Goal: Task Accomplishment & Management: Use online tool/utility

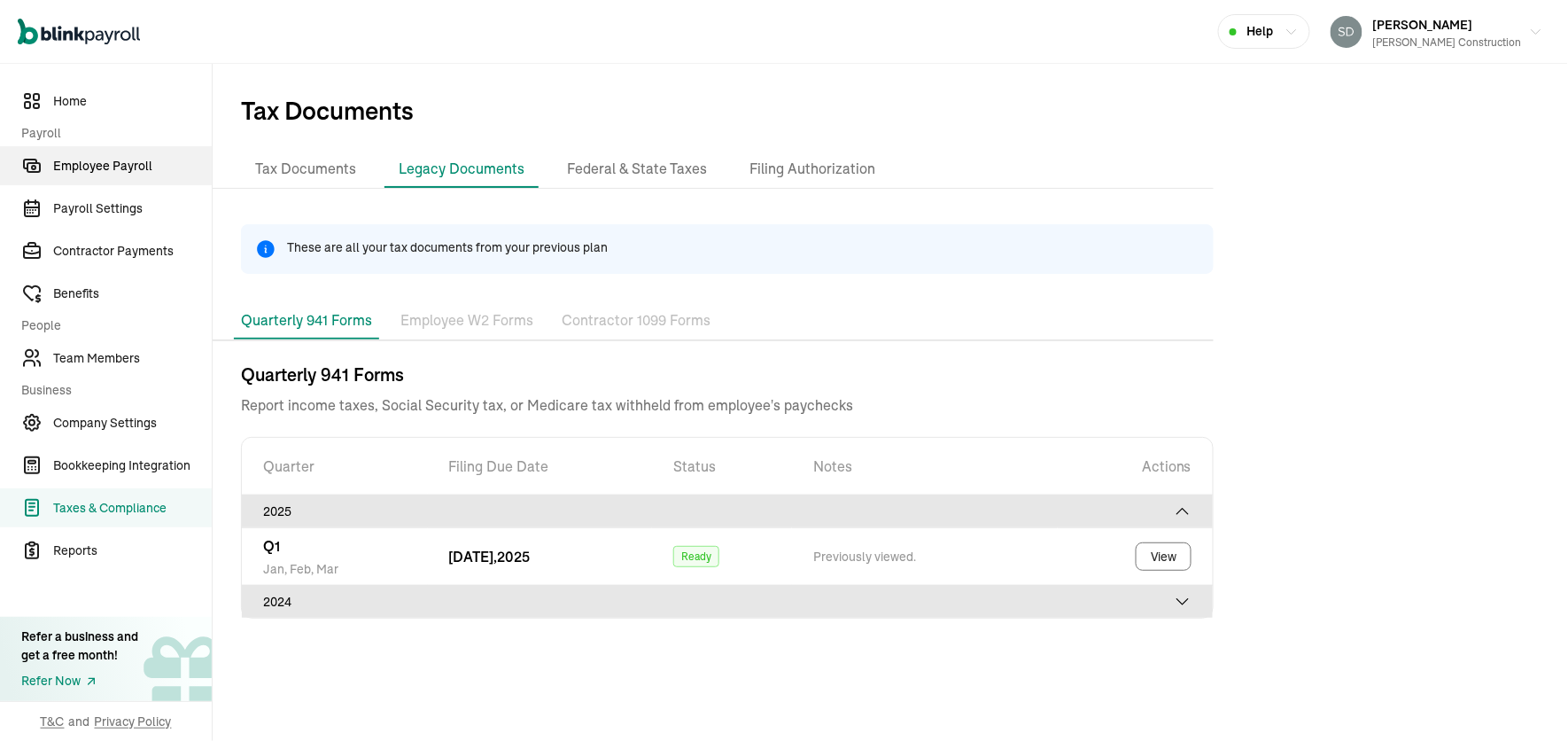
click at [154, 161] on span "Employee Payroll" at bounding box center [132, 166] width 159 height 19
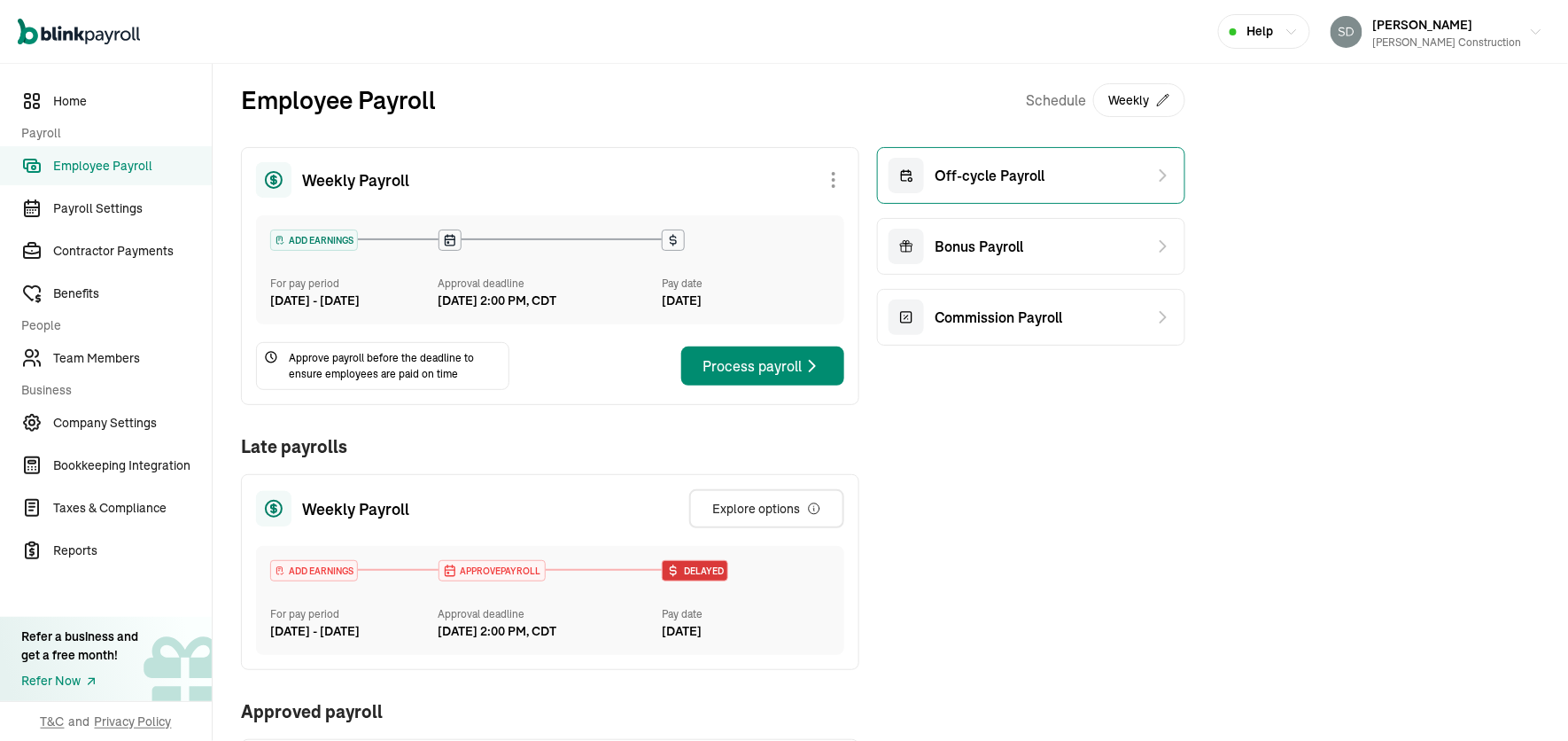
click at [1011, 162] on div "Off-cycle Payroll" at bounding box center [966, 175] width 156 height 35
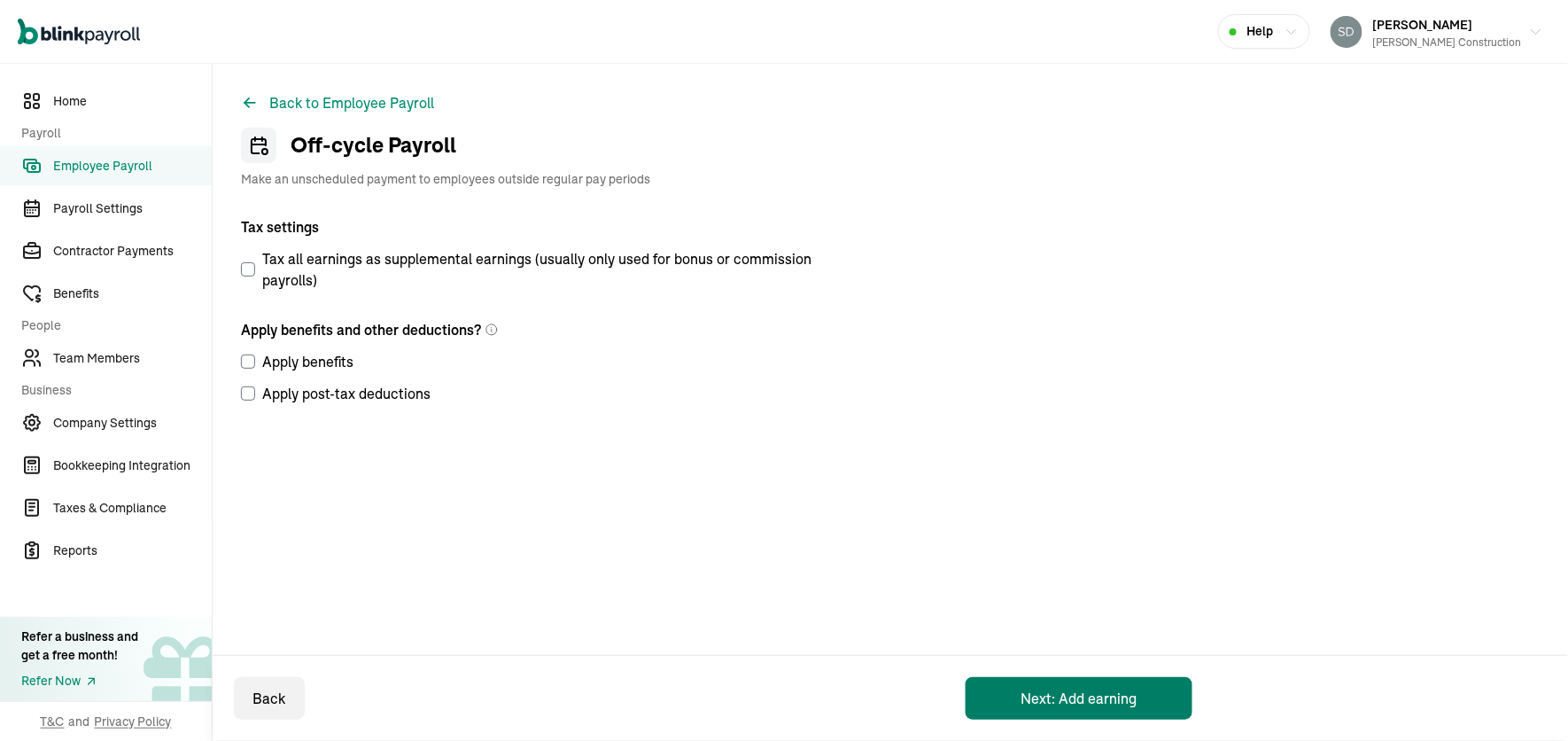
click at [1061, 696] on button "Next: Add earning" at bounding box center [1078, 698] width 227 height 43
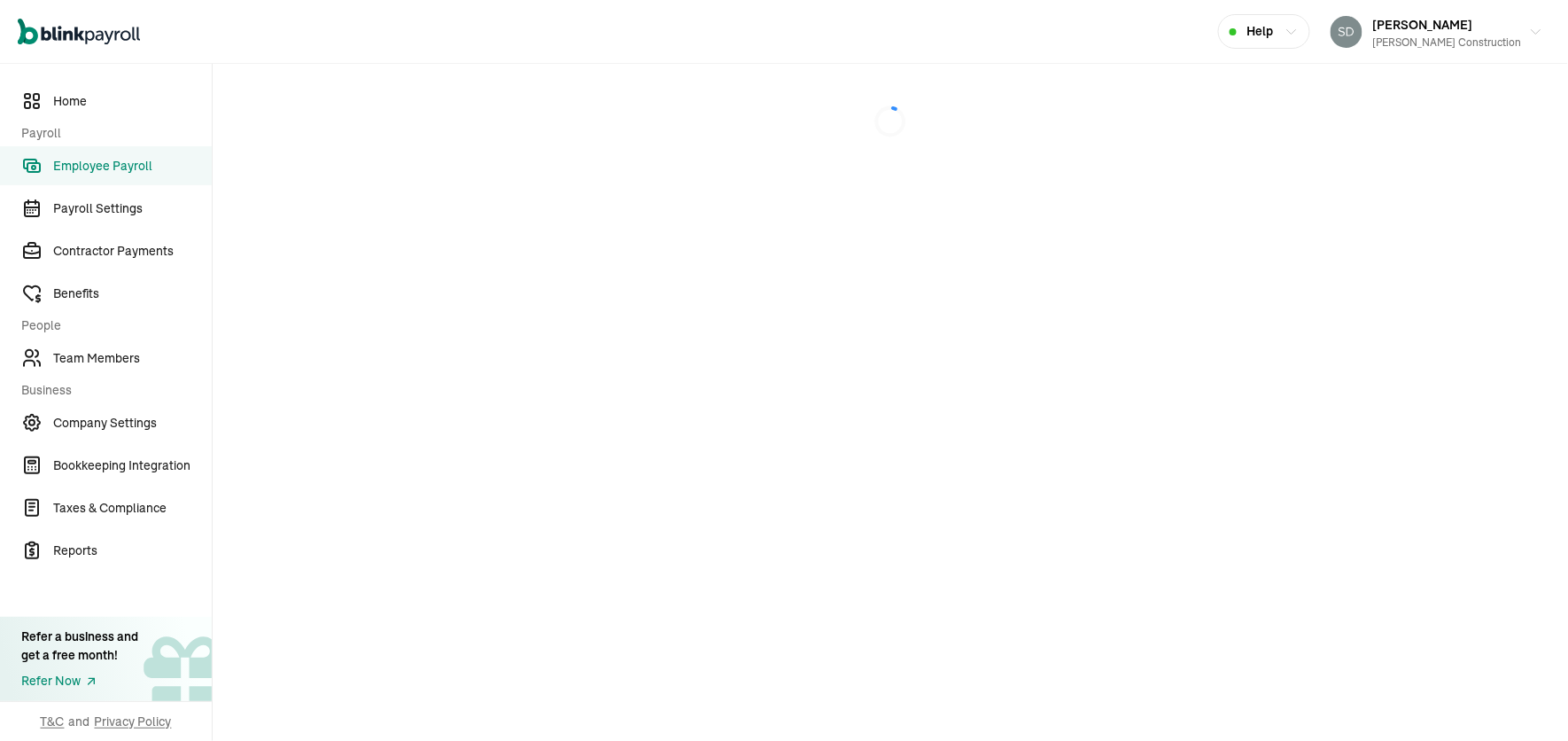
select select "direct_deposit"
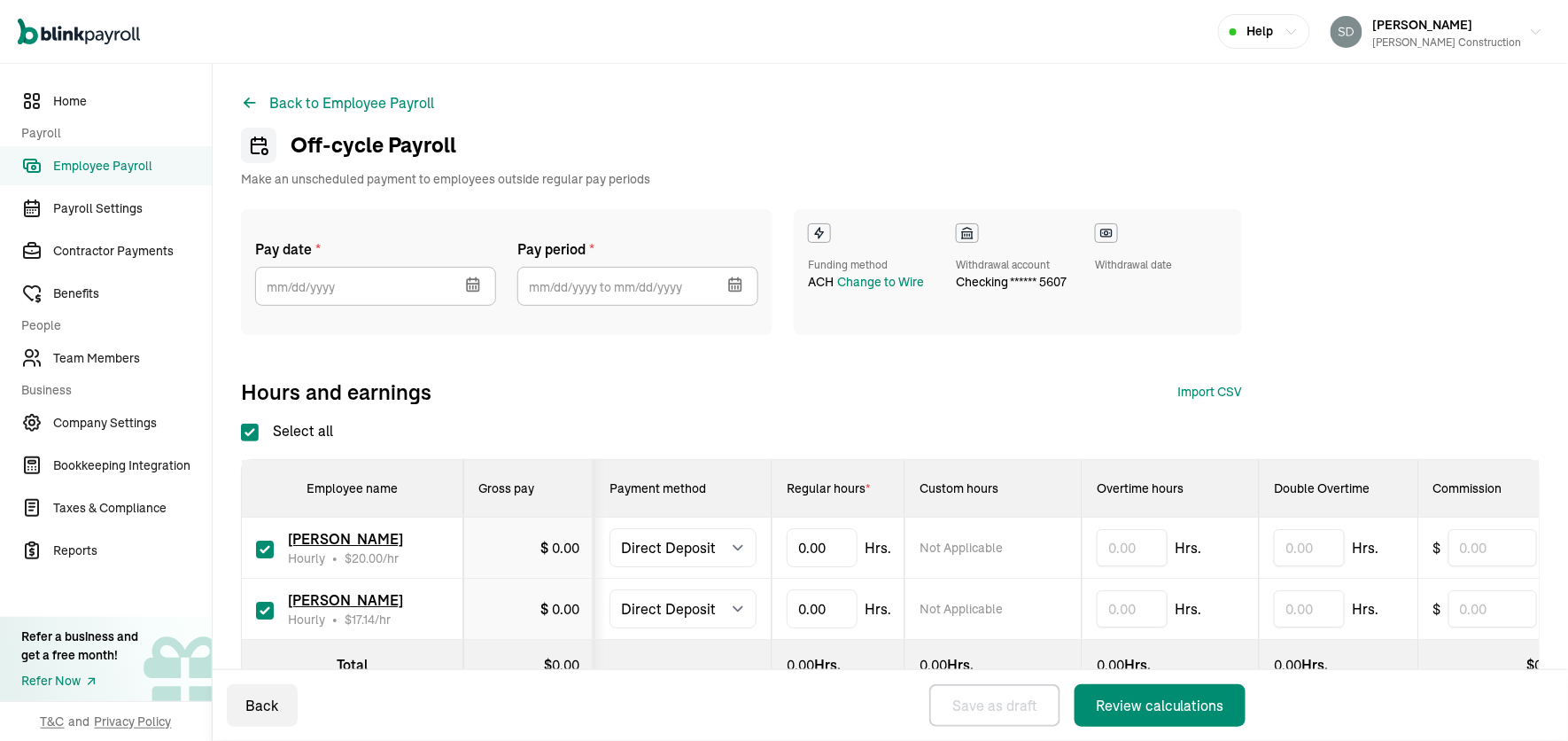
checkbox input "true"
select select "direct_deposit"
click at [467, 286] on icon "button" at bounding box center [473, 286] width 12 height 12
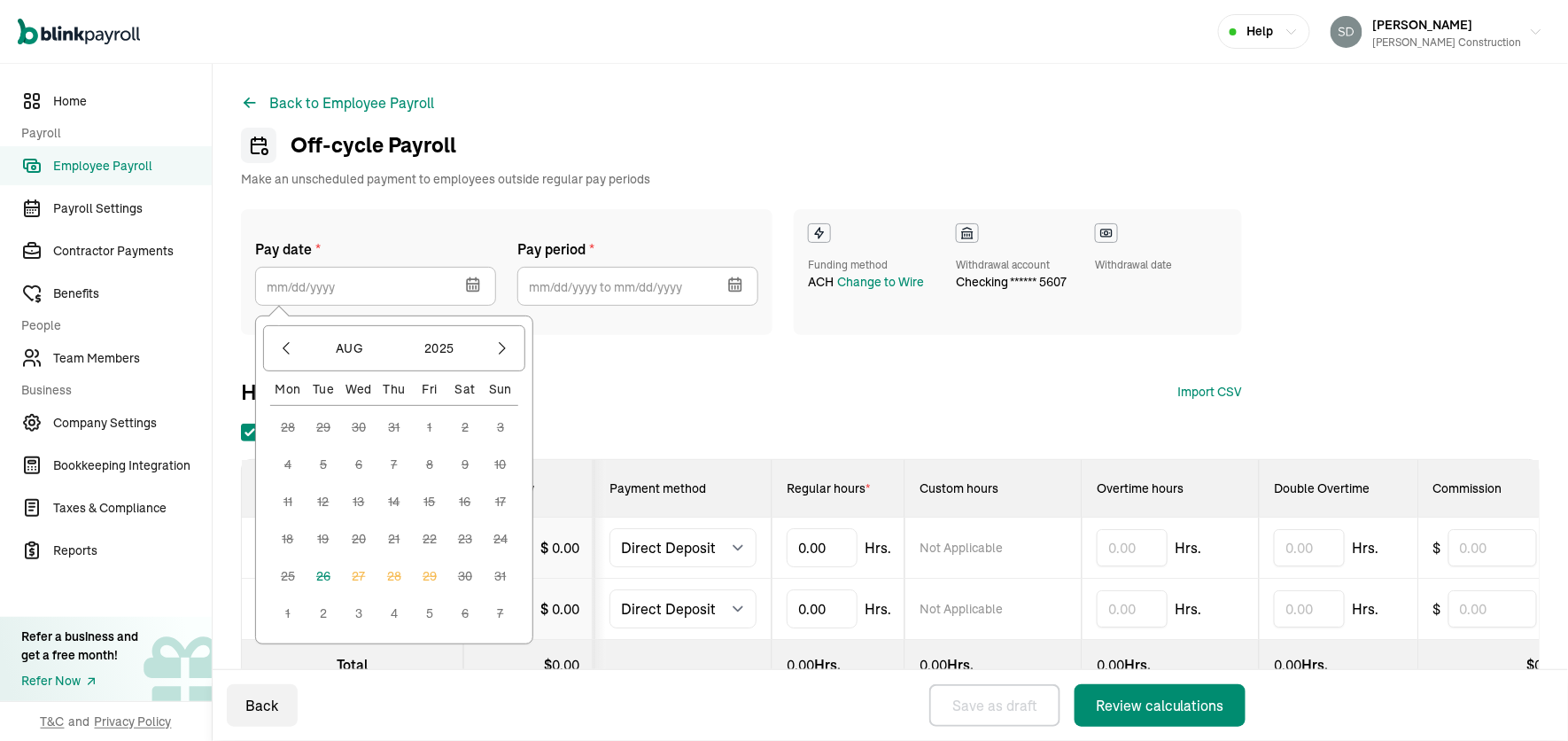
click at [730, 281] on icon "button" at bounding box center [735, 286] width 12 height 12
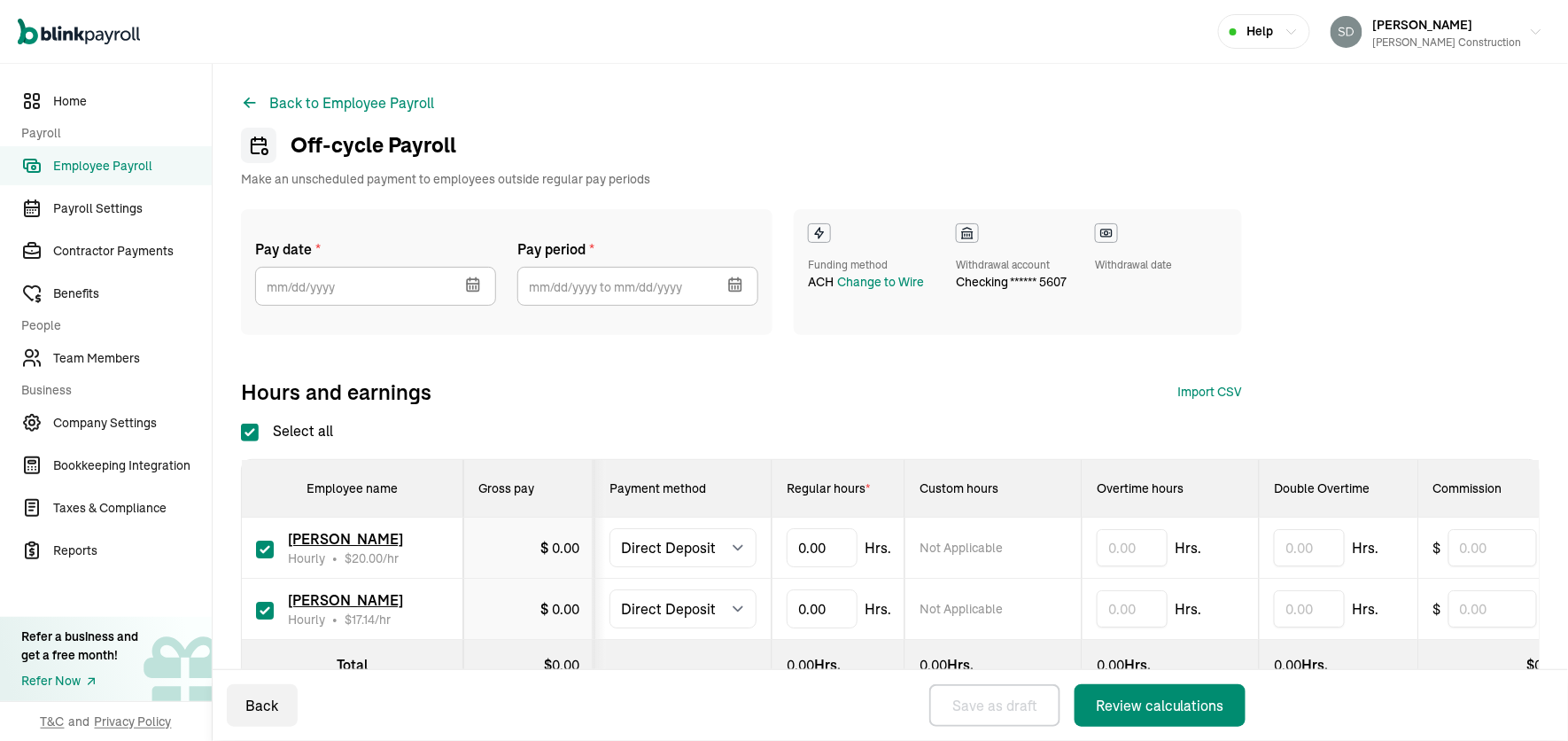
click at [476, 281] on icon "button" at bounding box center [473, 285] width 18 height 18
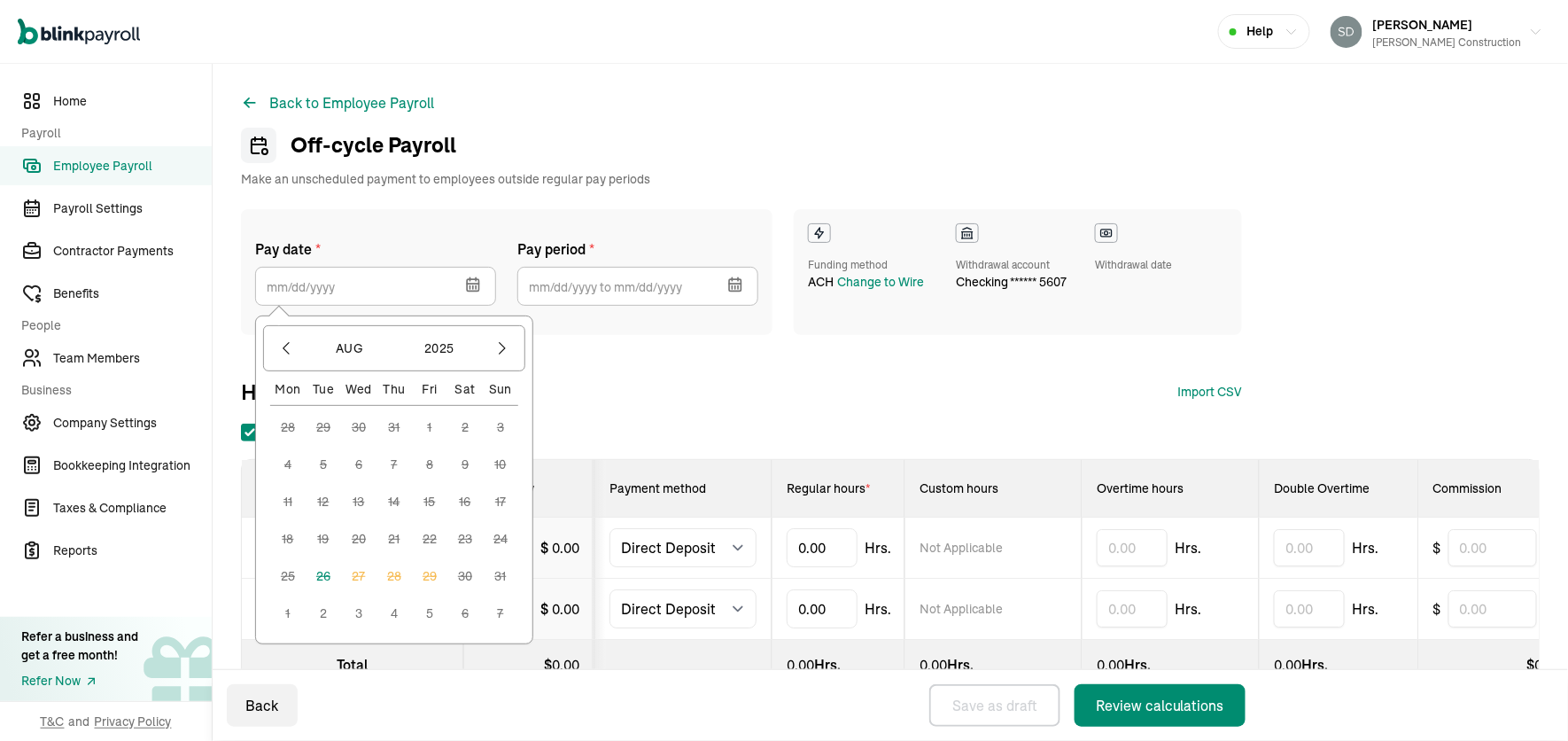
click at [315, 615] on button "2" at bounding box center [322, 612] width 35 height 35
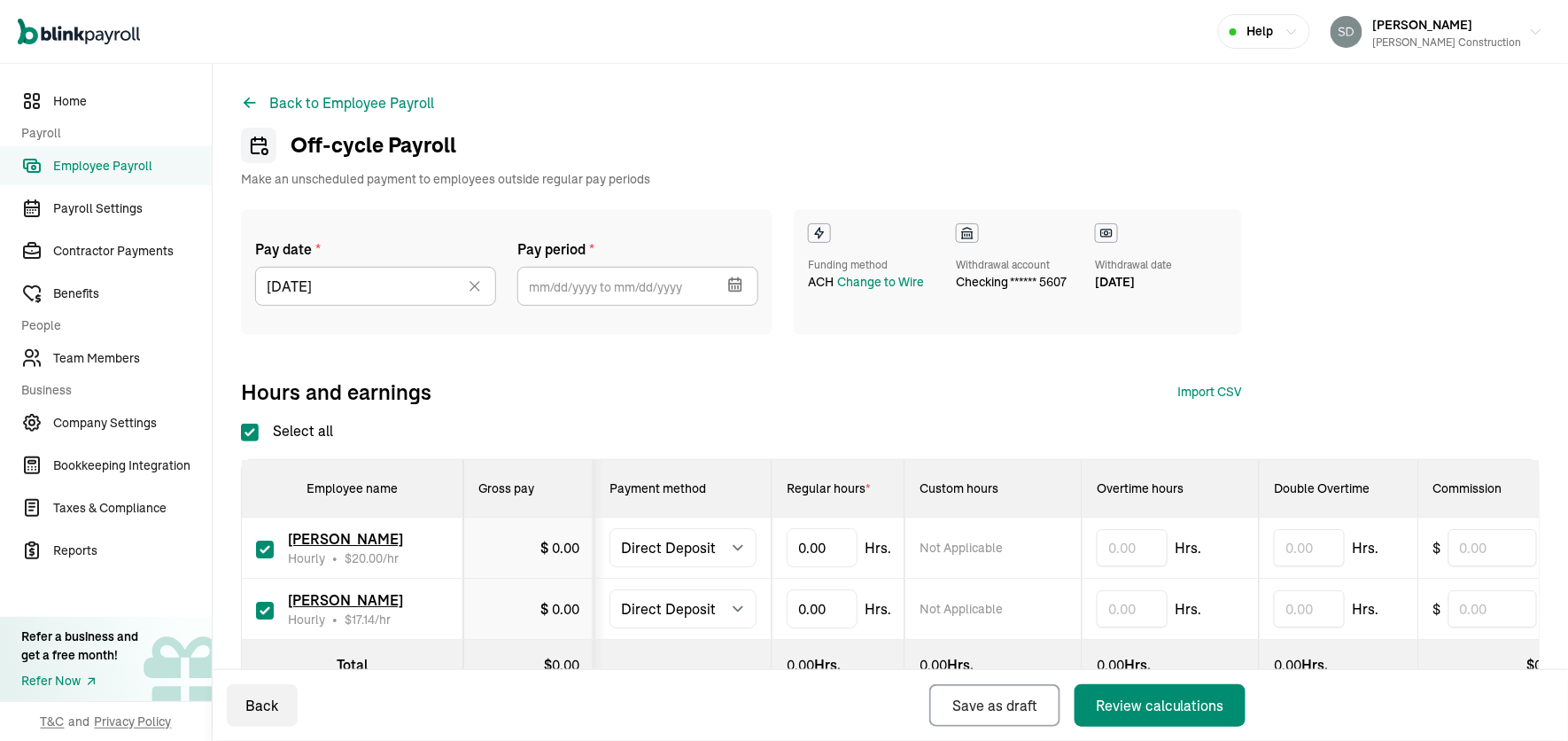
click at [730, 278] on icon "button" at bounding box center [736, 285] width 18 height 18
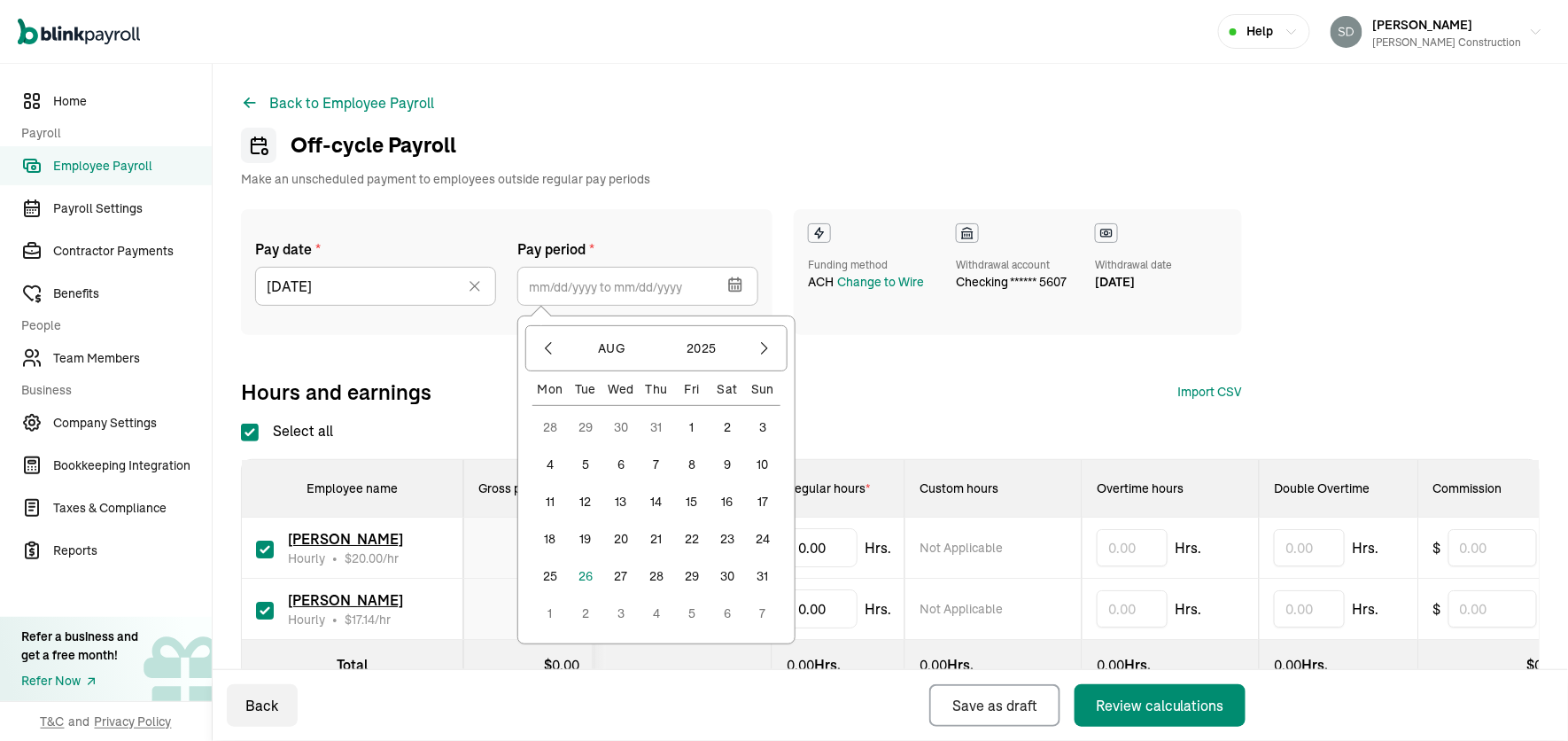
click at [730, 543] on button "23" at bounding box center [727, 538] width 35 height 35
click at [692, 582] on button "29" at bounding box center [691, 575] width 35 height 35
type input "[DATE] ~ [DATE]"
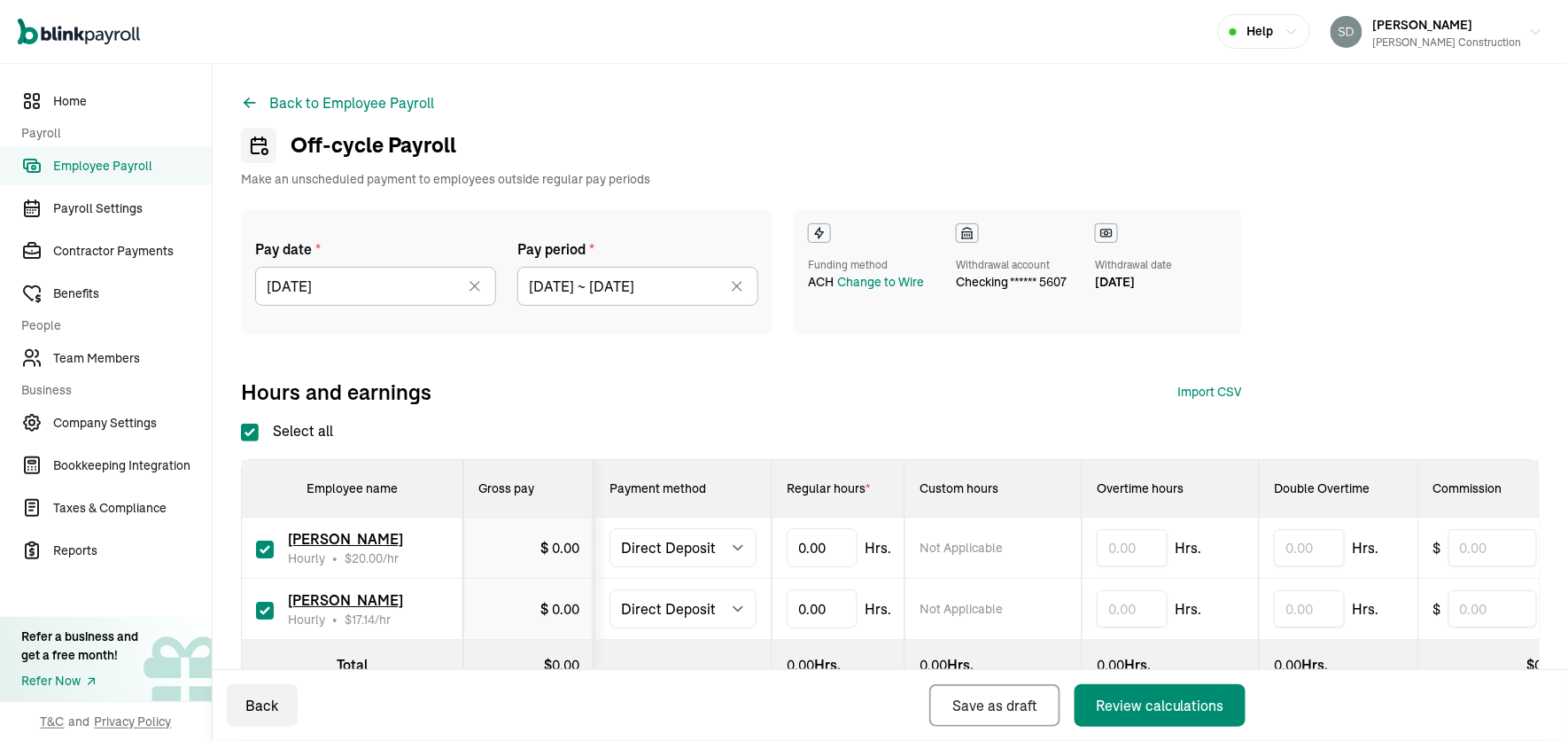
click at [558, 543] on span "0.00" at bounding box center [566, 548] width 28 height 18
type input "10"
type input "14"
click at [1027, 266] on div "Withdrawal account" at bounding box center [1010, 265] width 111 height 16
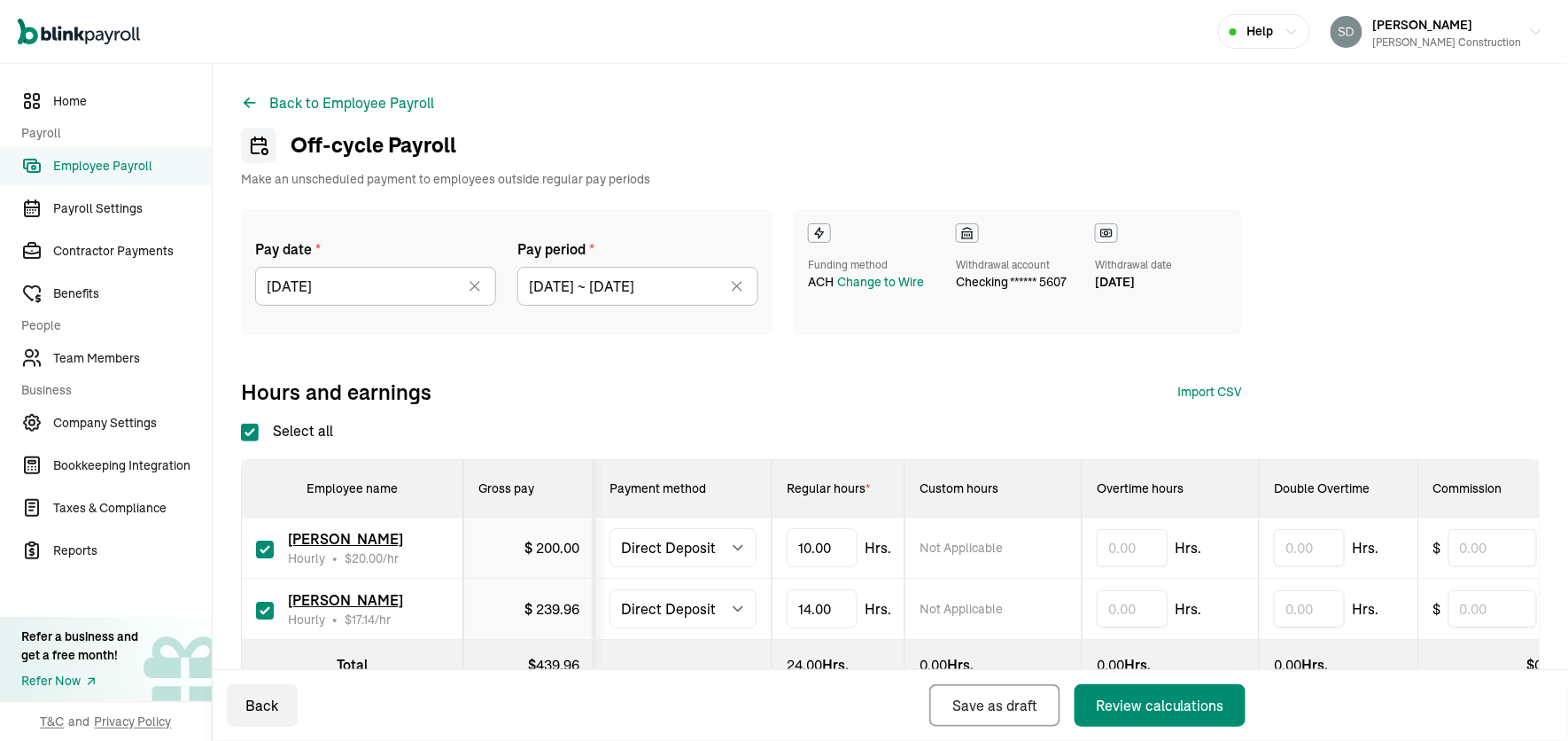
click at [476, 285] on icon at bounding box center [474, 286] width 9 height 9
click at [465, 268] on icon "button" at bounding box center [473, 273] width 18 height 18
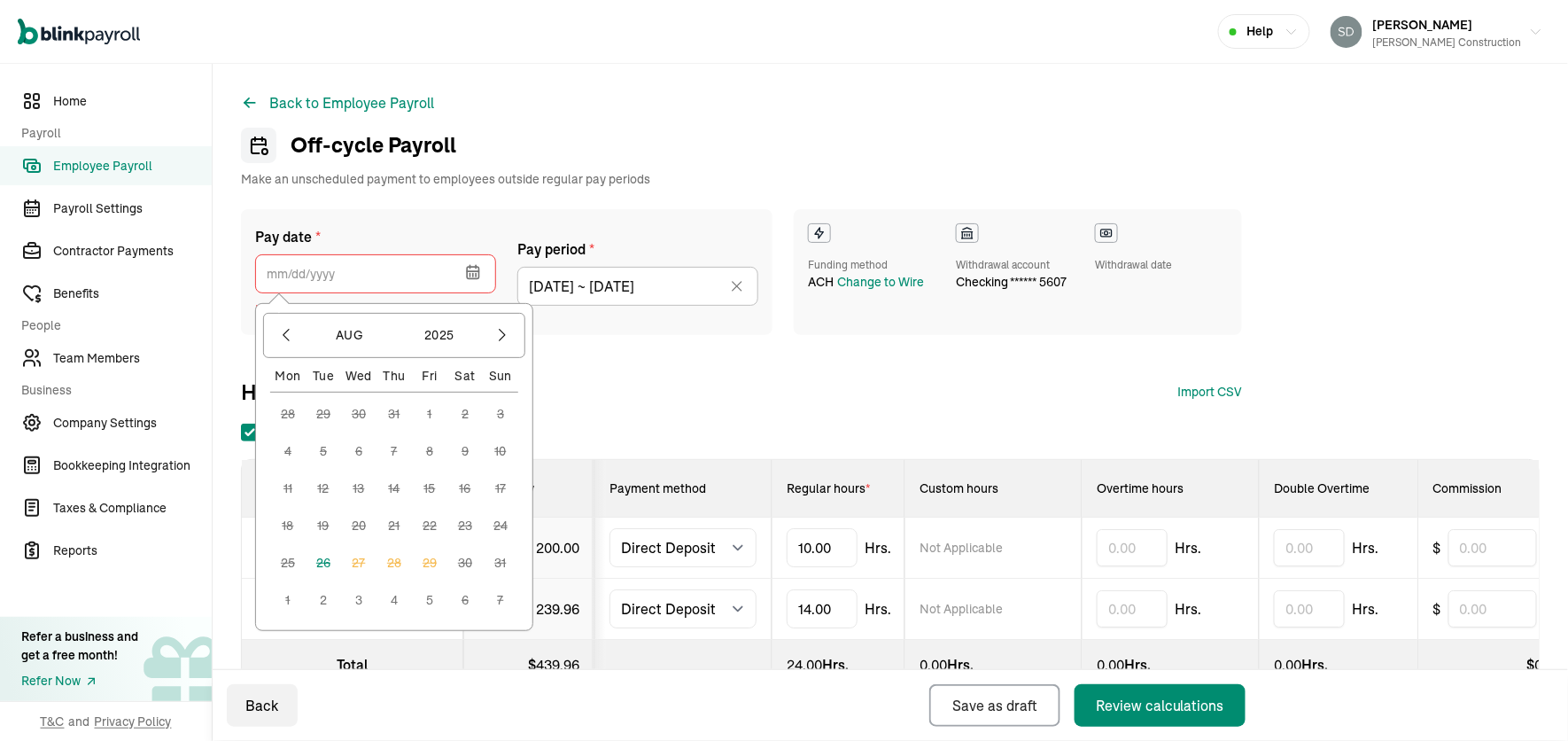
click at [355, 606] on button "3" at bounding box center [358, 599] width 35 height 35
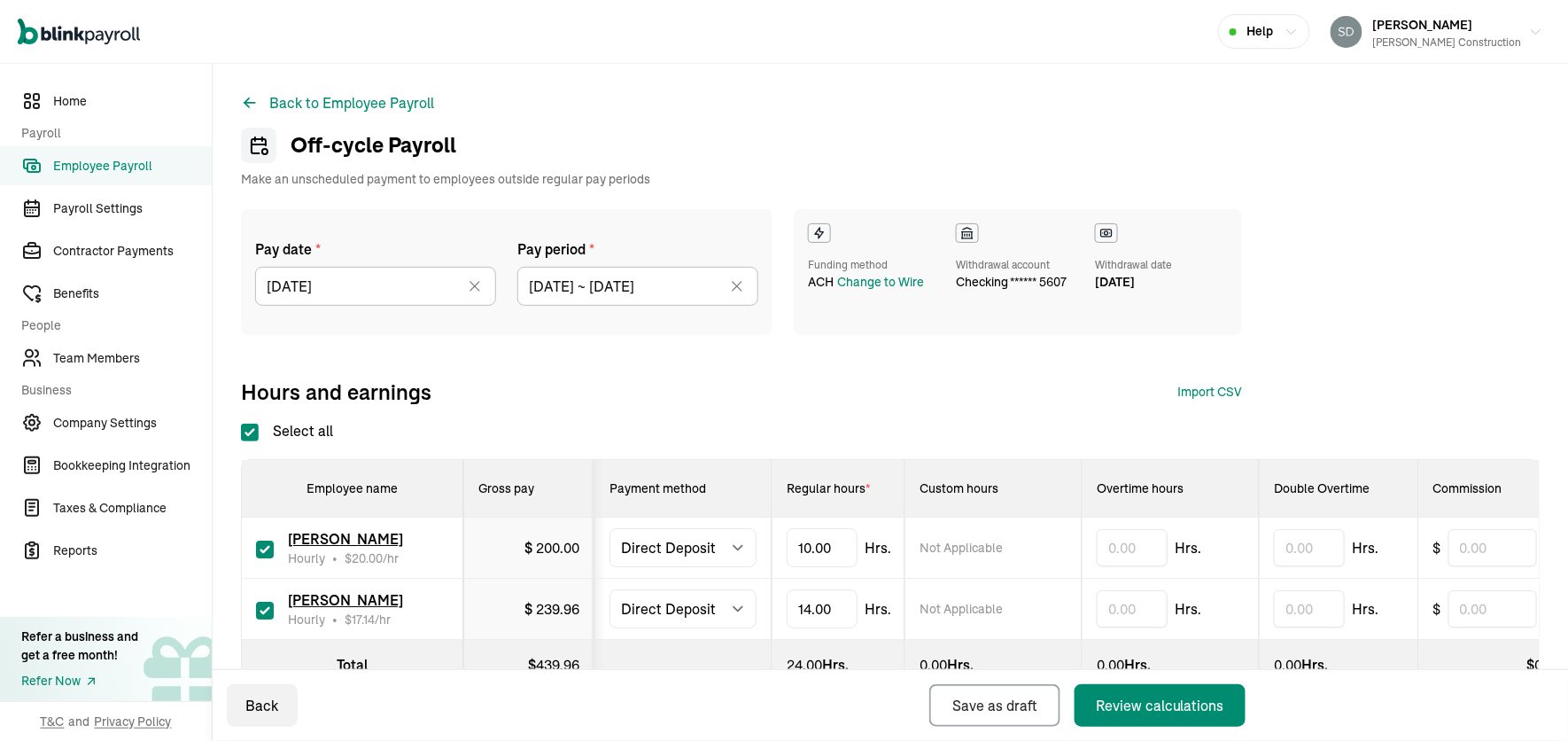
click at [471, 288] on icon at bounding box center [475, 287] width 18 height 18
click at [473, 273] on icon "button" at bounding box center [473, 274] width 0 height 3
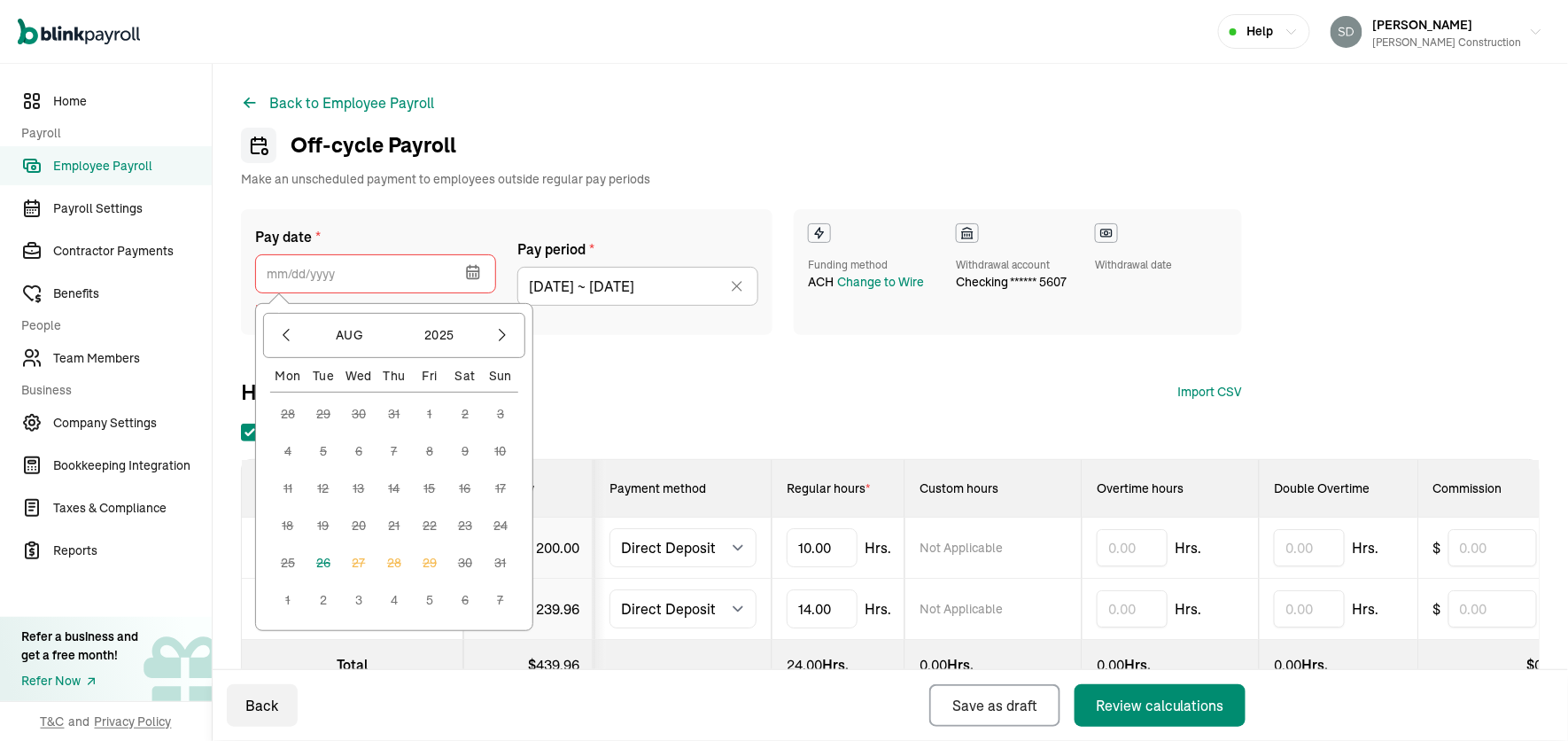
click at [324, 593] on button "2" at bounding box center [322, 599] width 35 height 35
